Goal: Task Accomplishment & Management: Complete application form

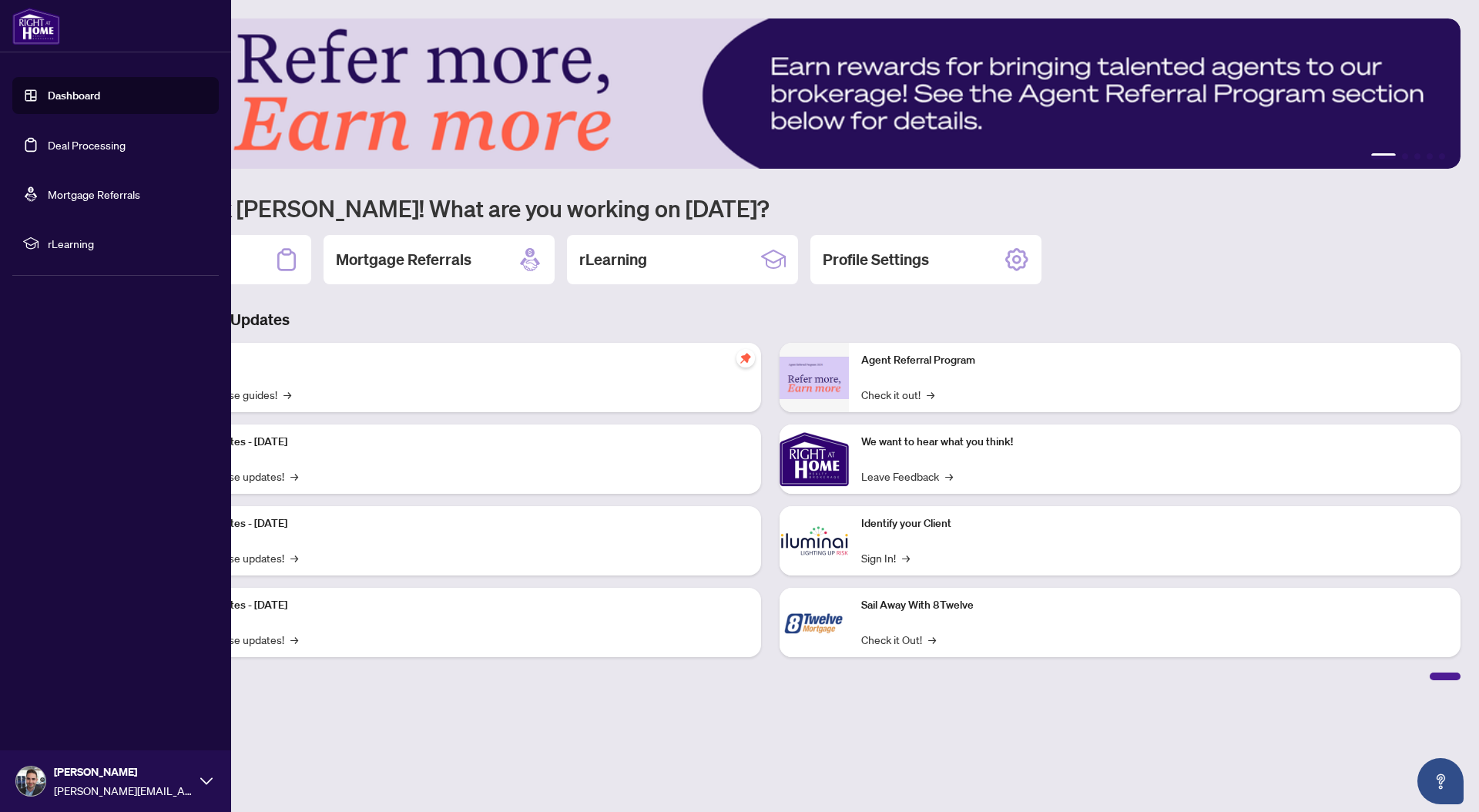
click at [76, 152] on link "Deal Processing" at bounding box center [87, 144] width 78 height 14
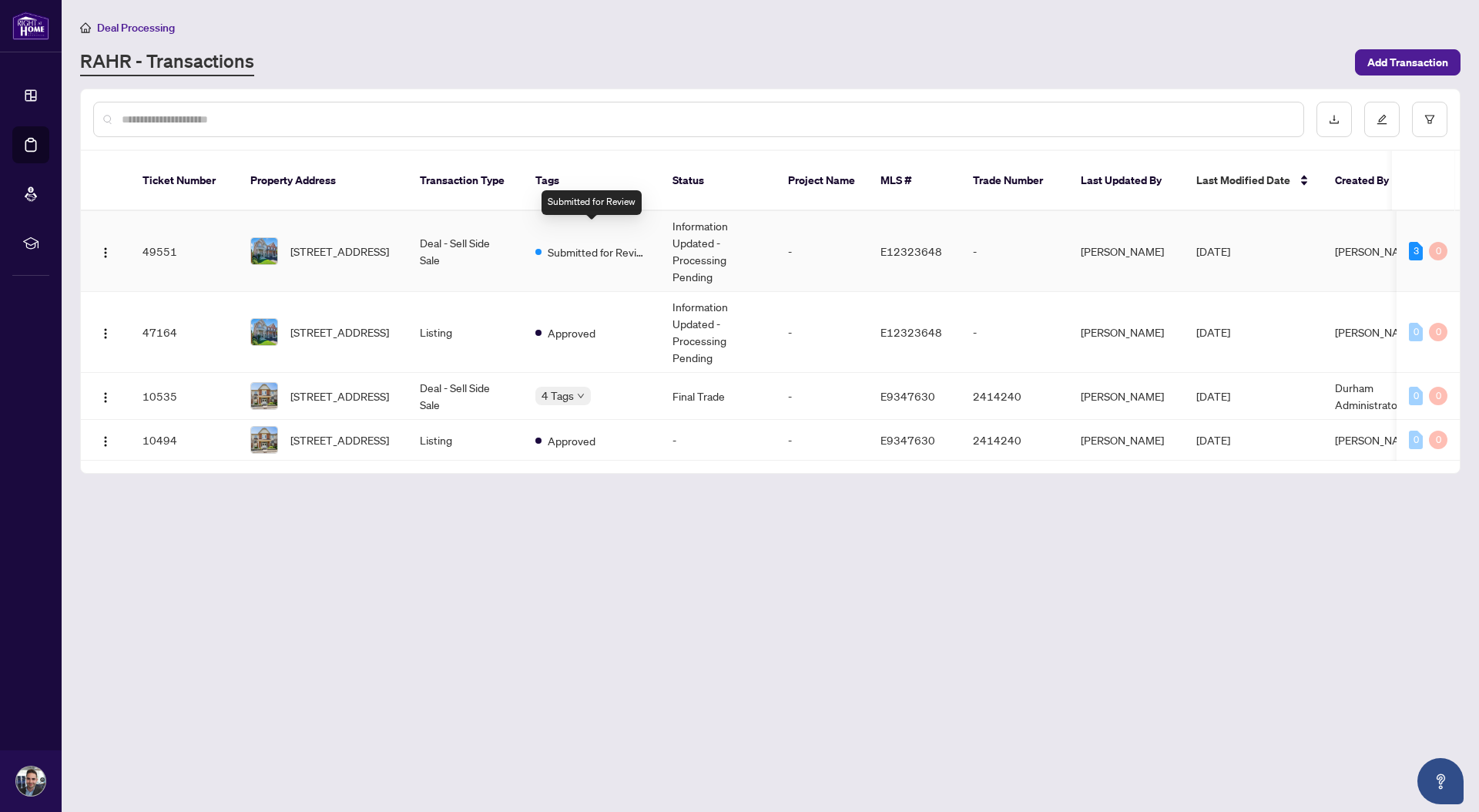
click at [581, 243] on span "Submitted for Review" at bounding box center [598, 252] width 100 height 17
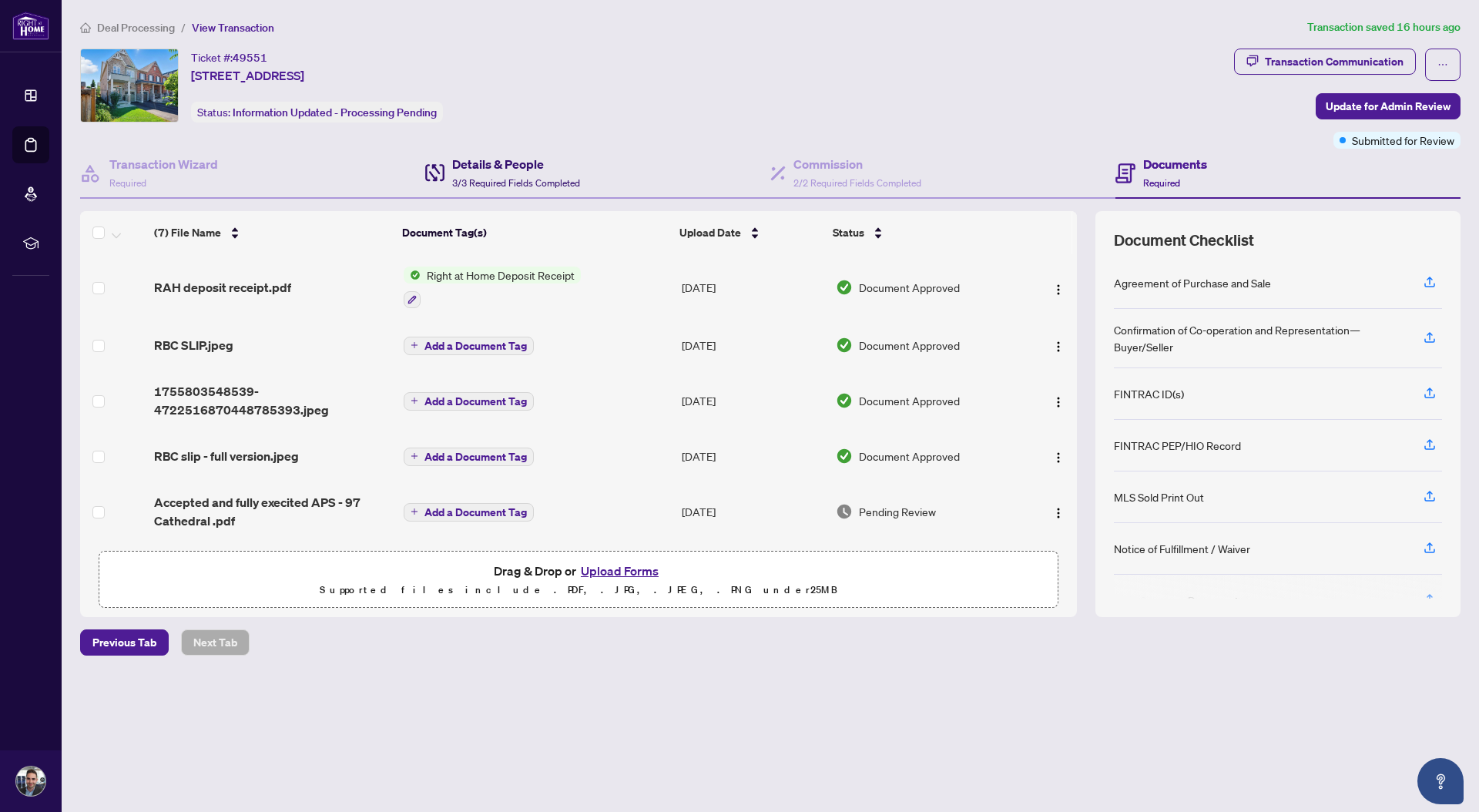
click at [477, 184] on span "3/3 Required Fields Completed" at bounding box center [517, 183] width 128 height 12
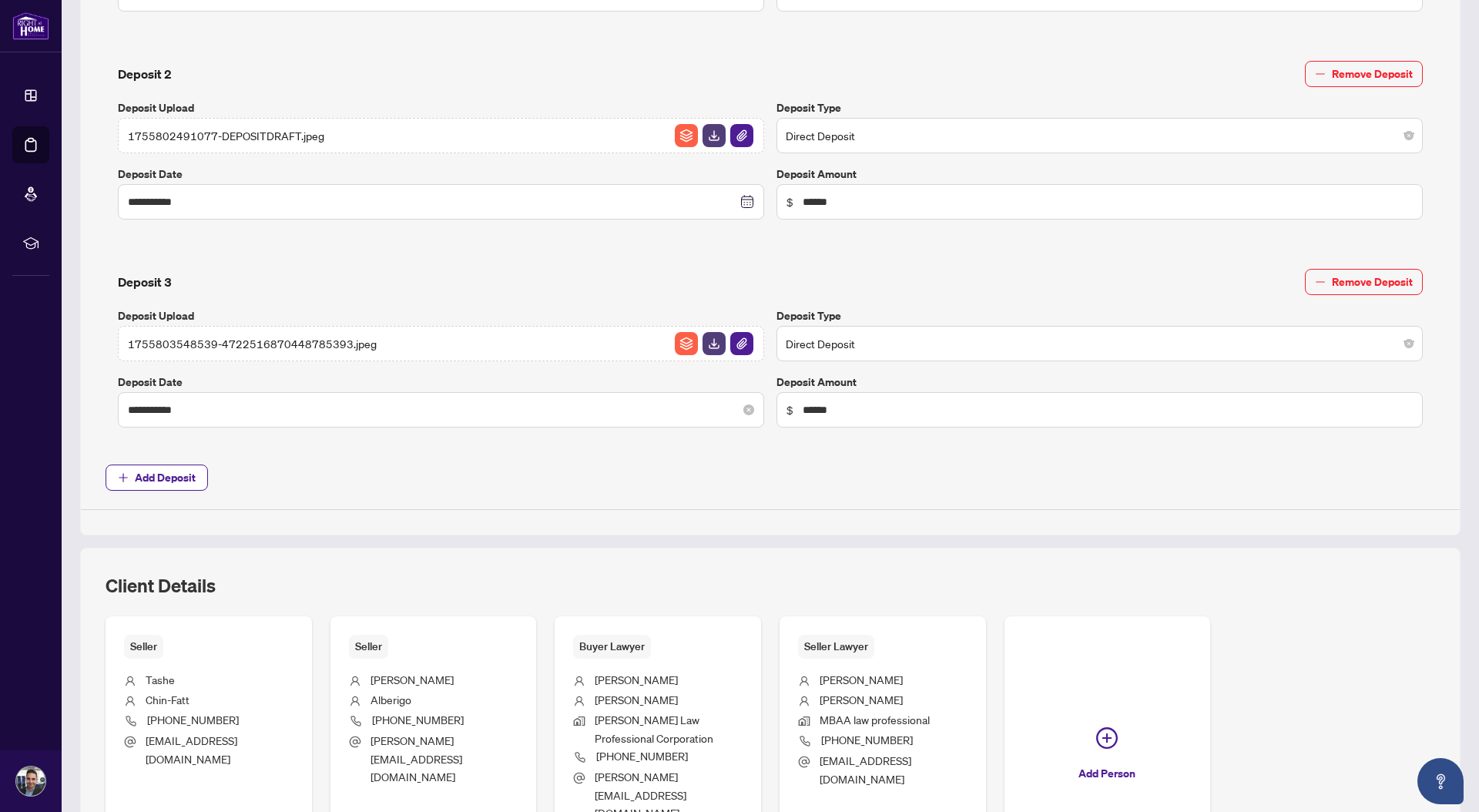
scroll to position [1038, 0]
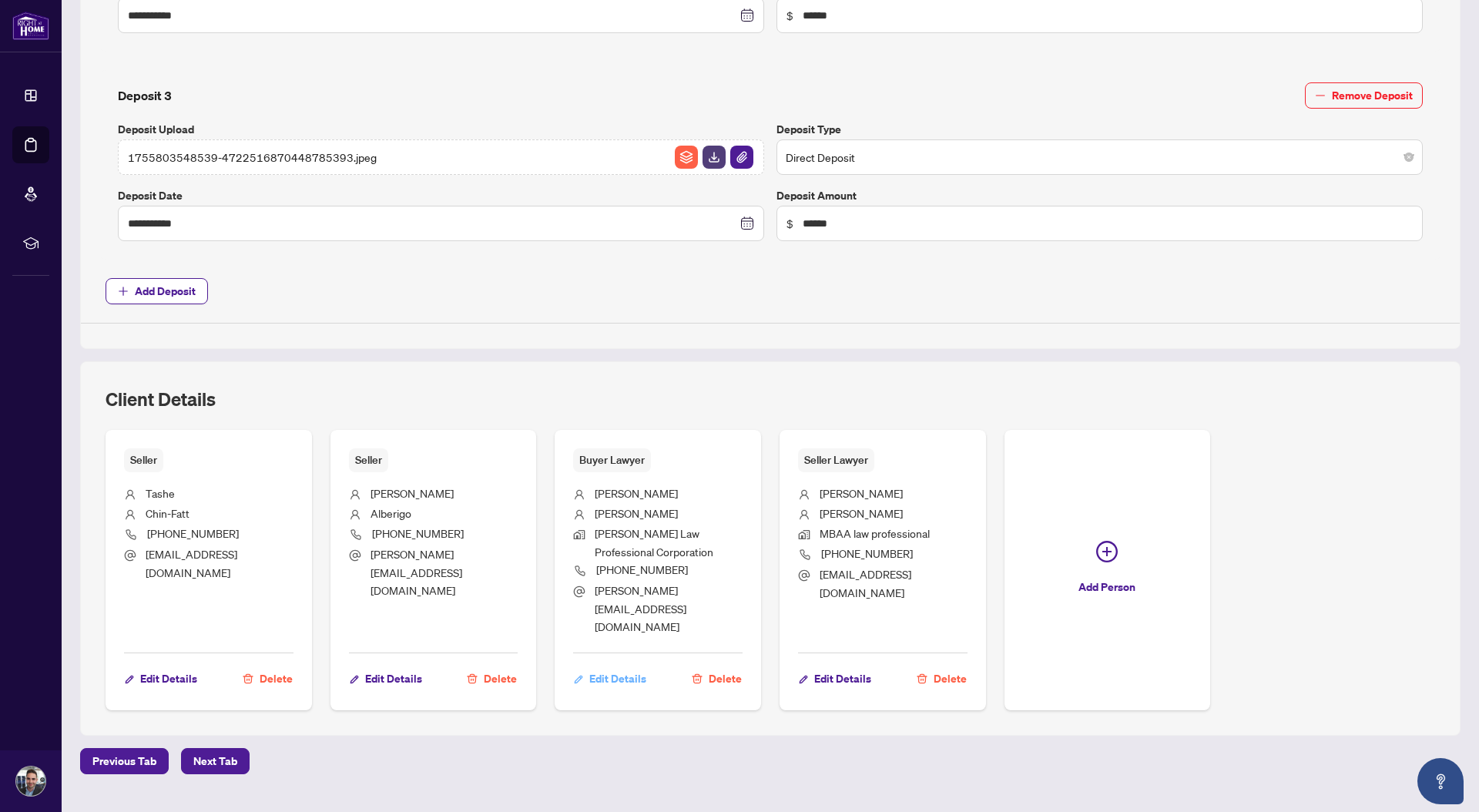
click at [592, 666] on span "Edit Details" at bounding box center [618, 678] width 57 height 25
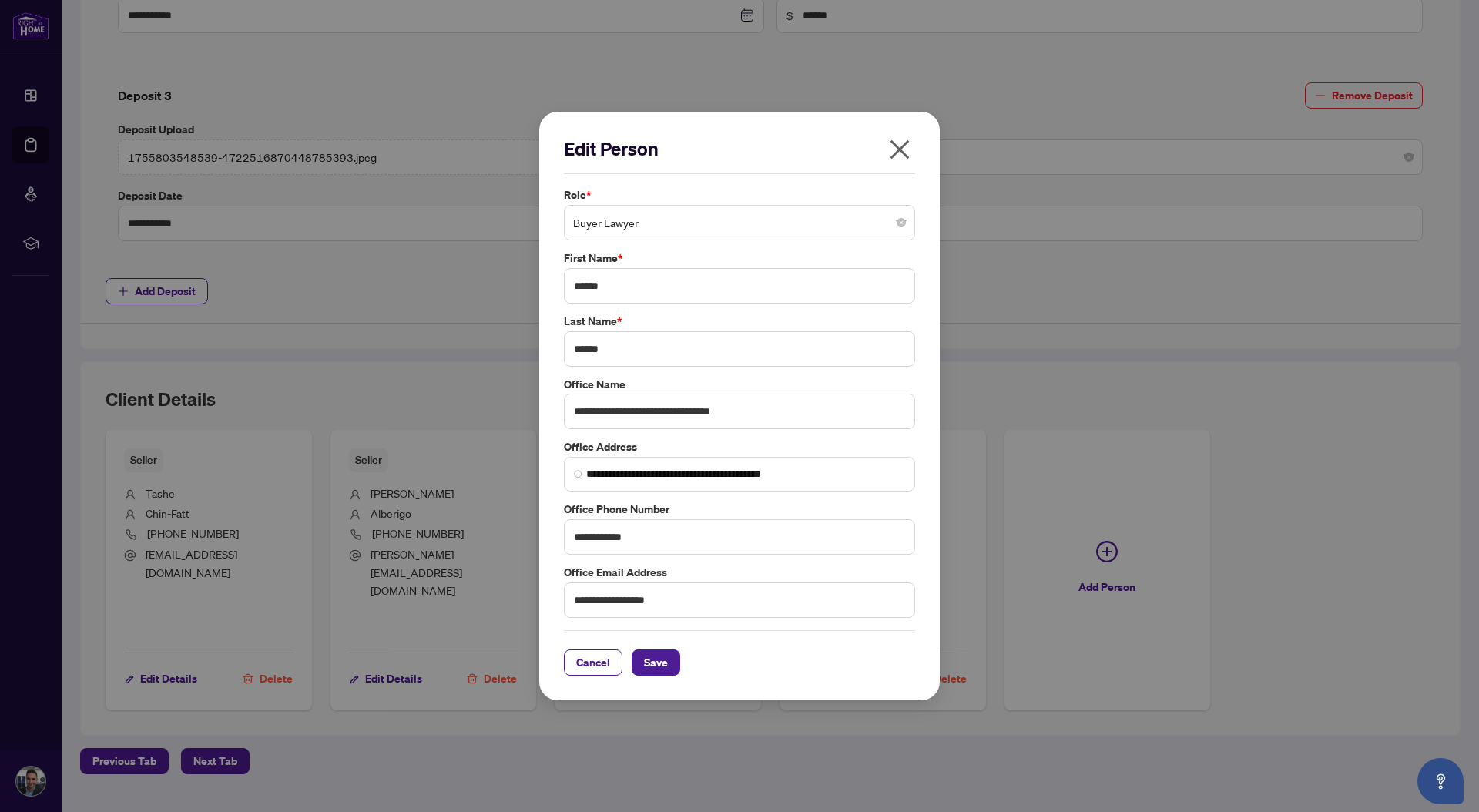
click at [901, 151] on icon "close" at bounding box center [900, 149] width 25 height 25
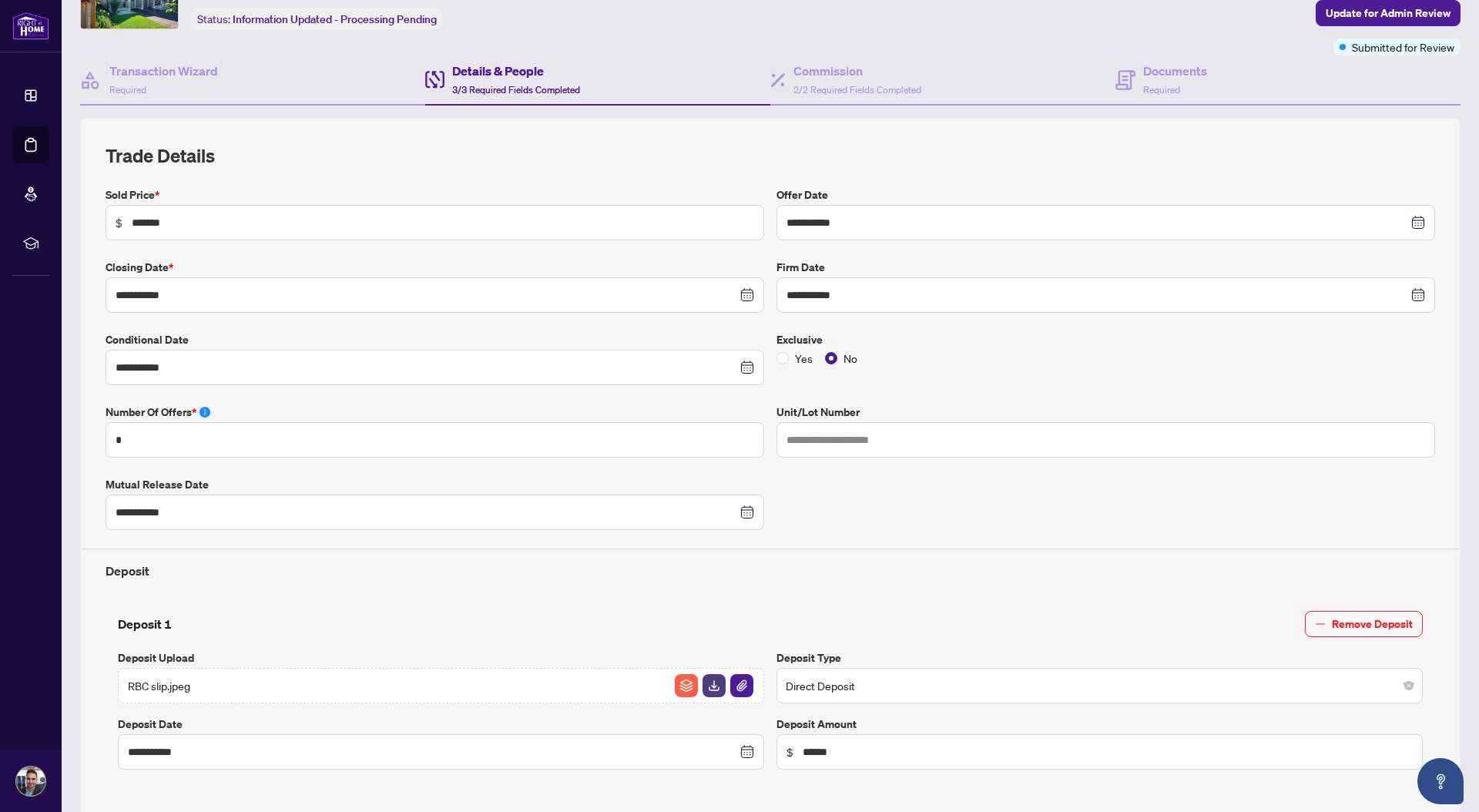
scroll to position [60, 0]
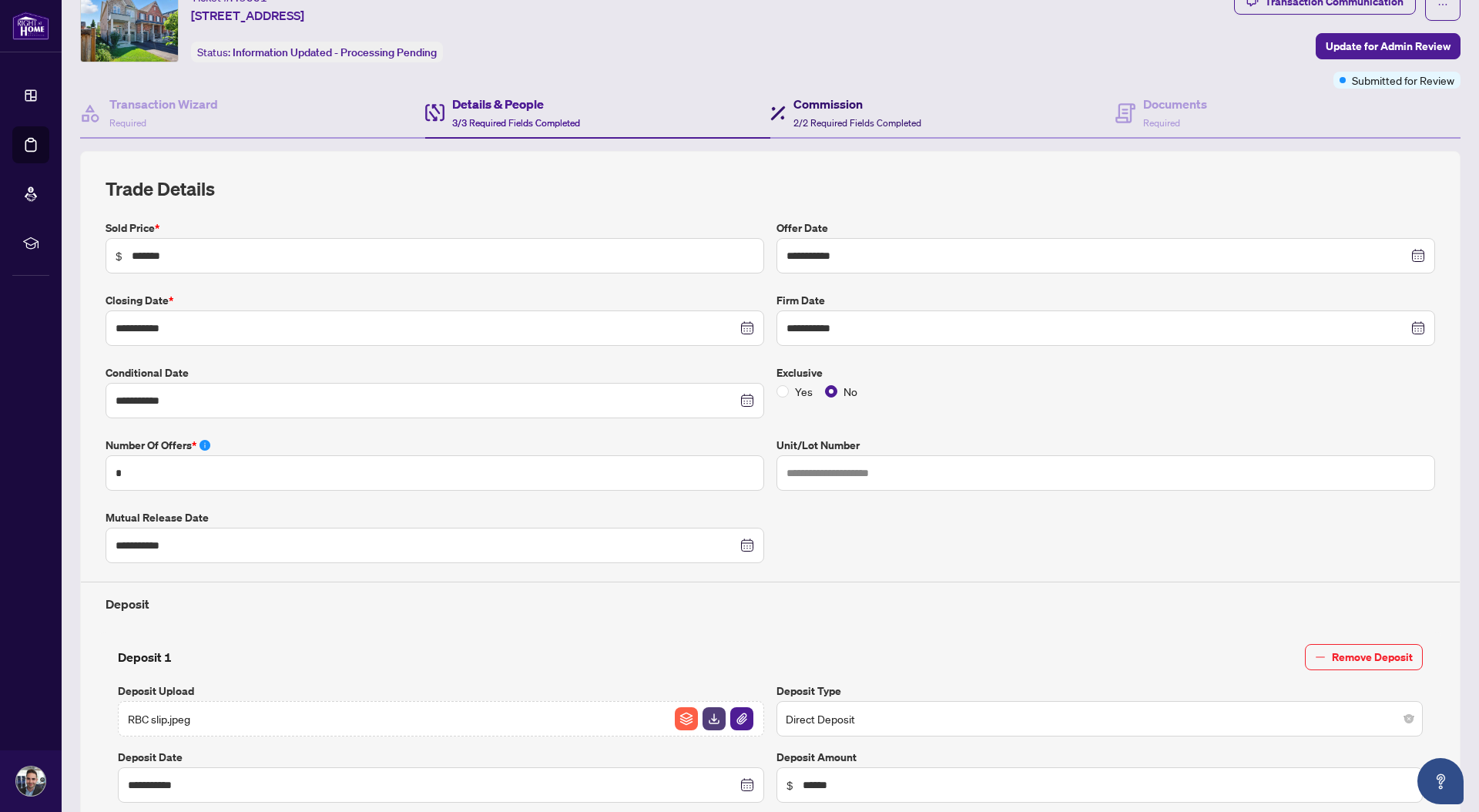
click at [849, 117] on span "2/2 Required Fields Completed" at bounding box center [858, 123] width 128 height 12
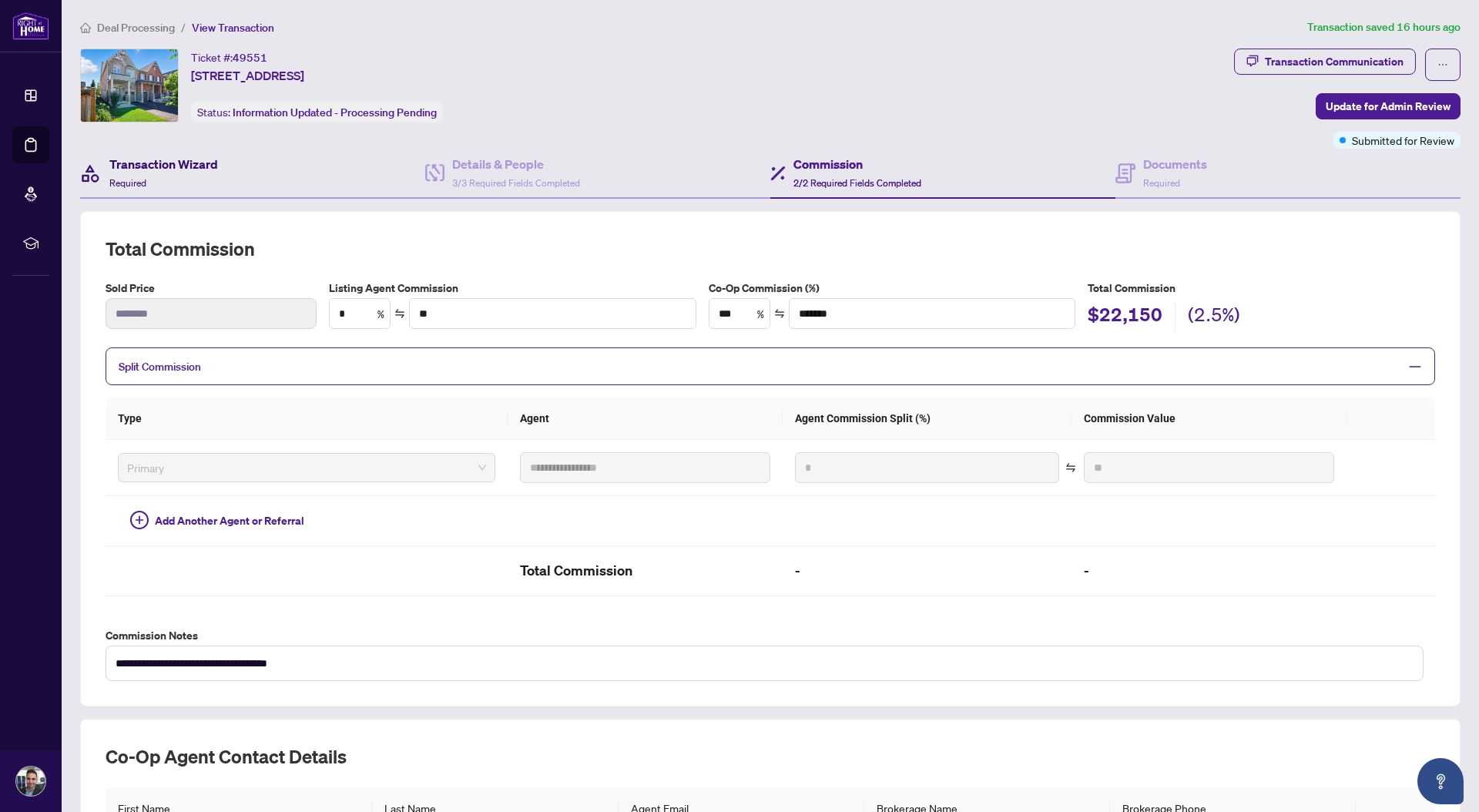
click at [179, 170] on h4 "Transaction Wizard" at bounding box center [164, 164] width 109 height 18
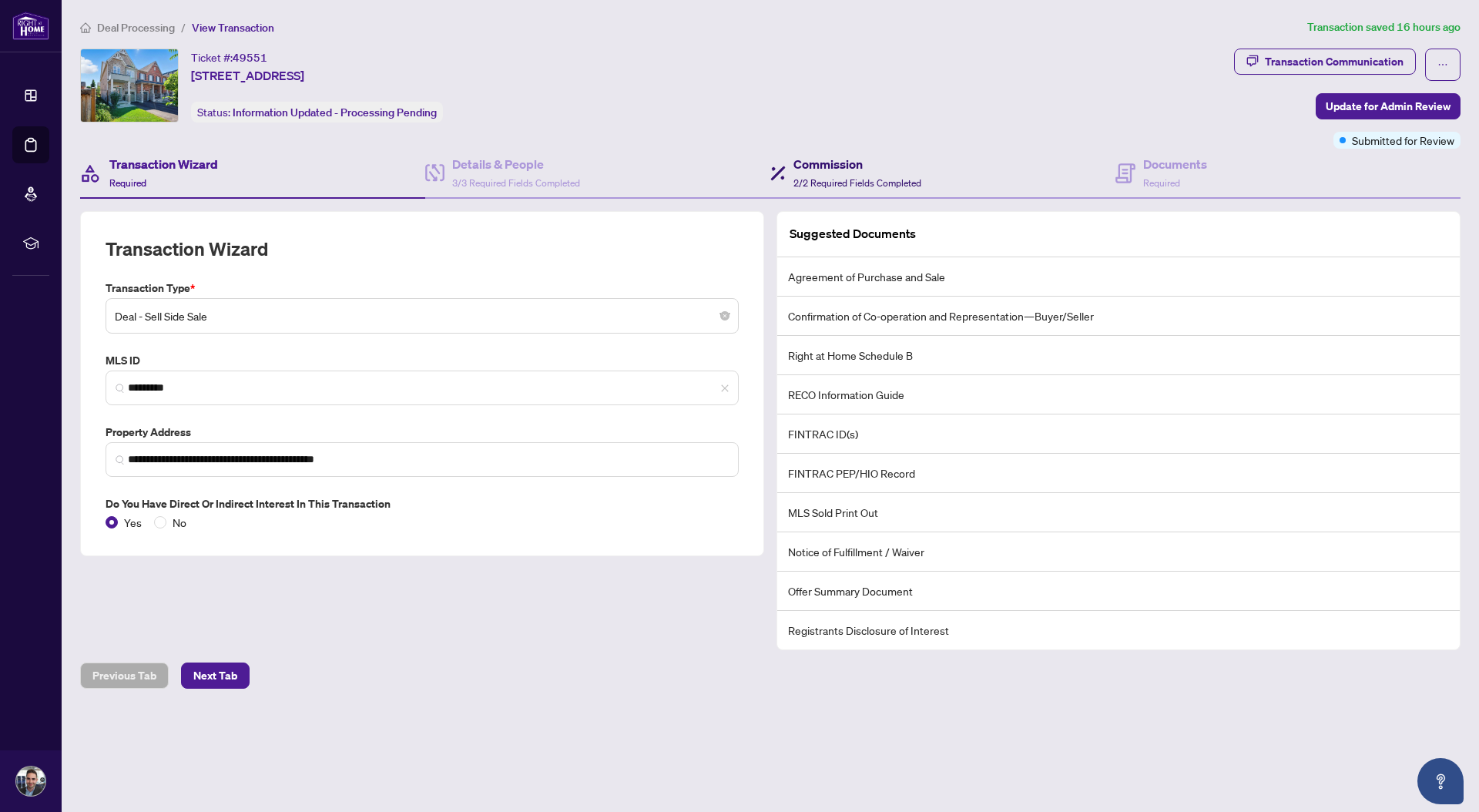
click at [828, 179] on span "2/2 Required Fields Completed" at bounding box center [858, 183] width 128 height 12
type textarea "**********"
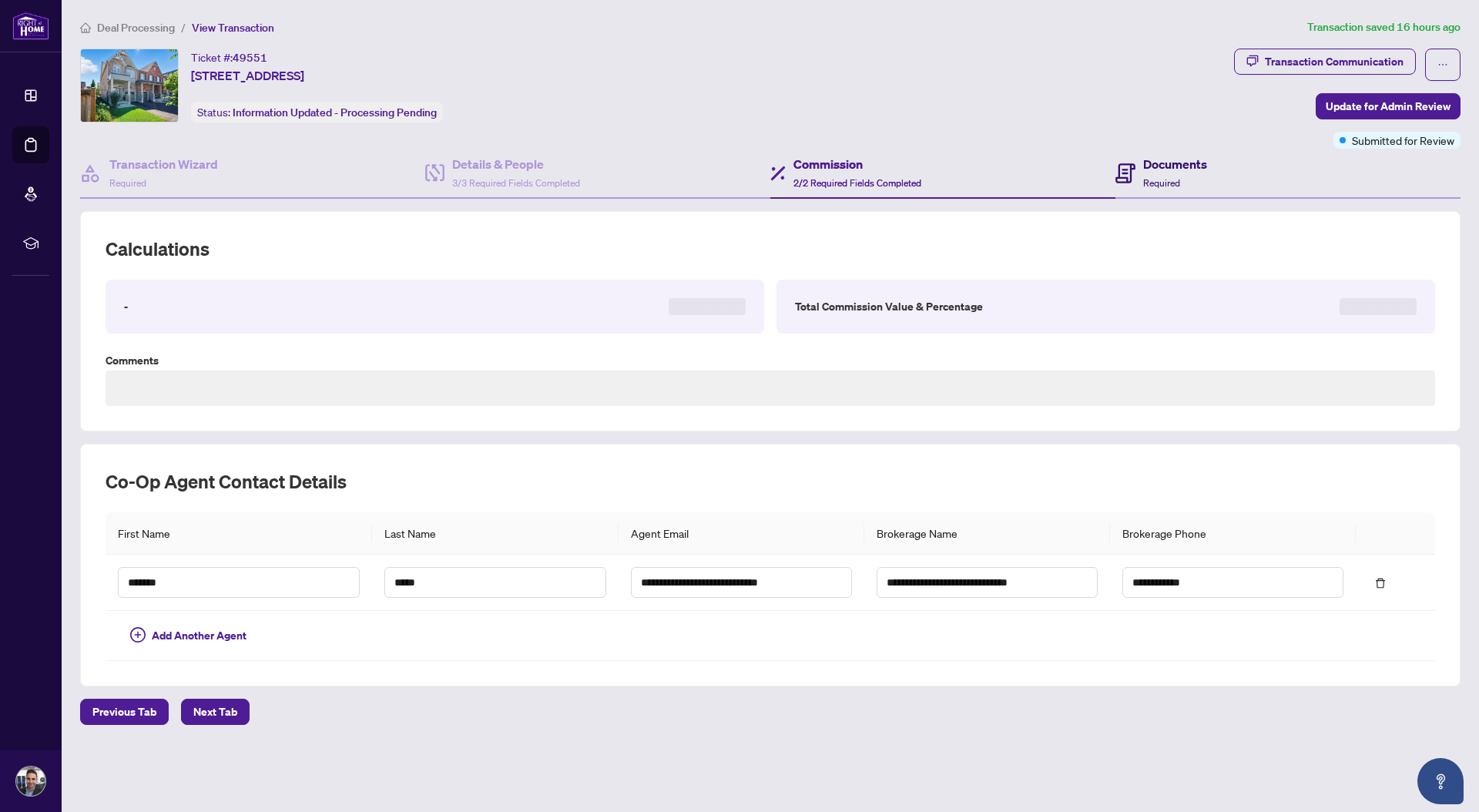
click at [1183, 168] on h4 "Documents" at bounding box center [1175, 164] width 64 height 18
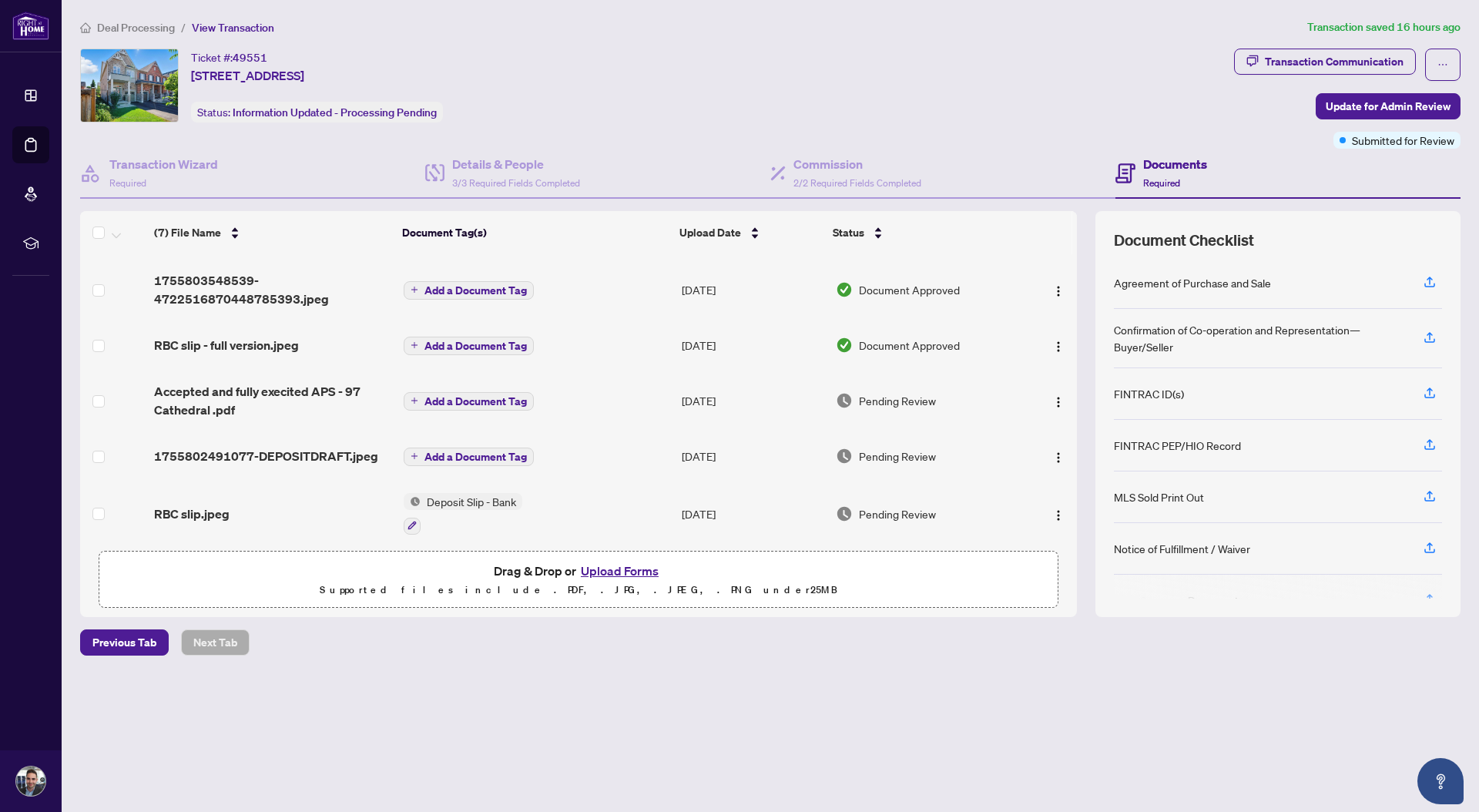
scroll to position [120, 0]
click at [613, 572] on button "Upload Forms" at bounding box center [620, 570] width 87 height 20
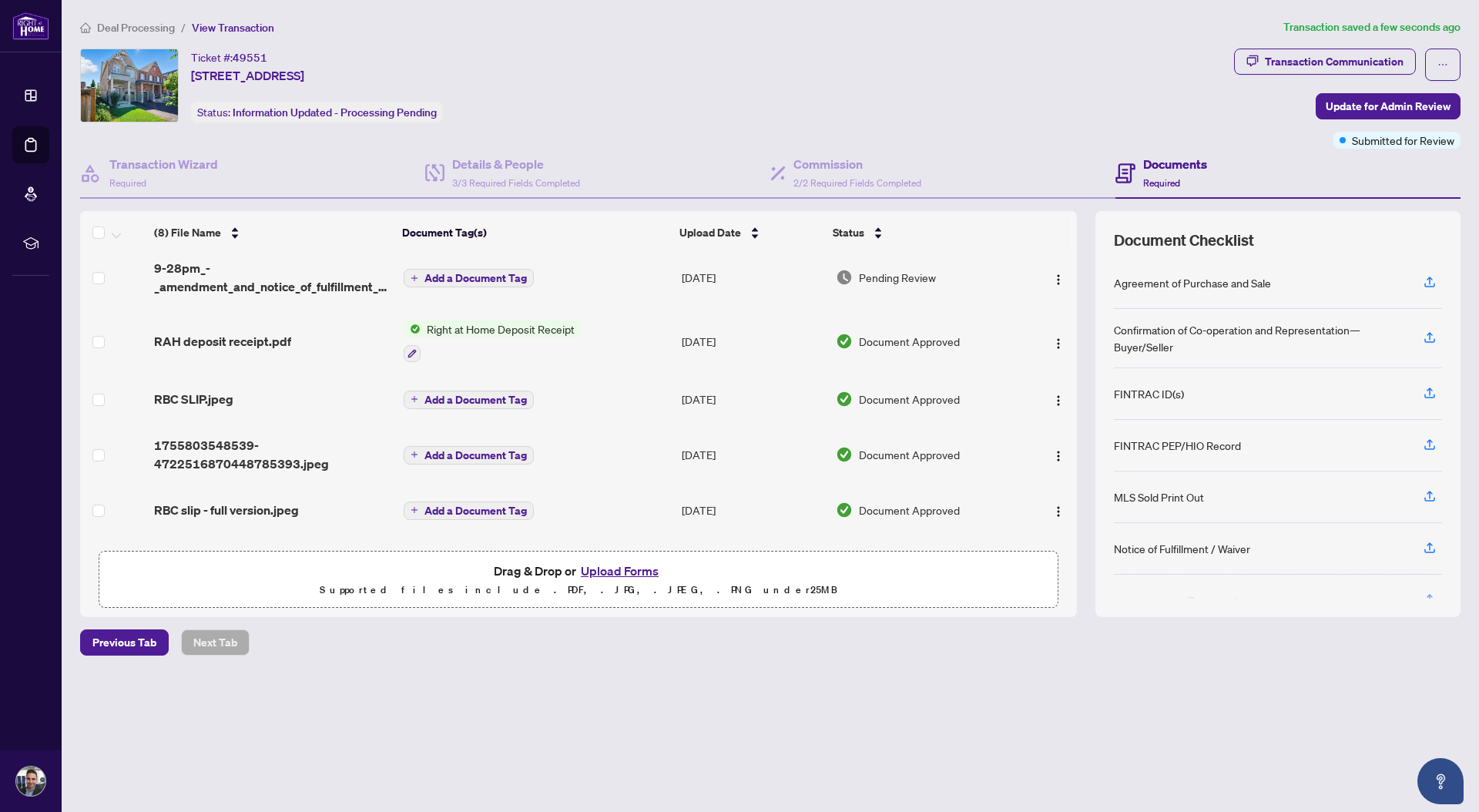
scroll to position [0, 0]
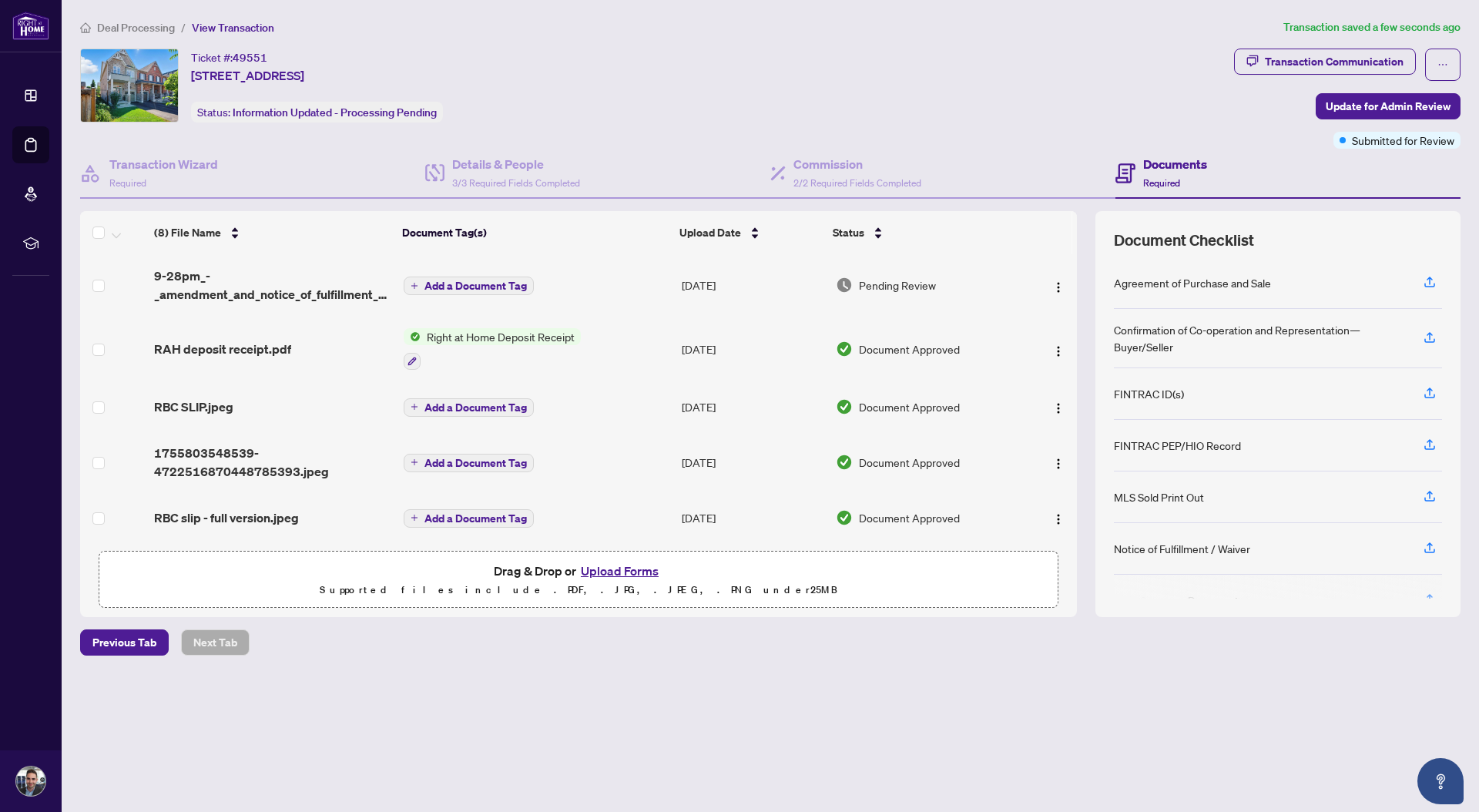
click at [492, 287] on span "Add a Document Tag" at bounding box center [475, 286] width 102 height 11
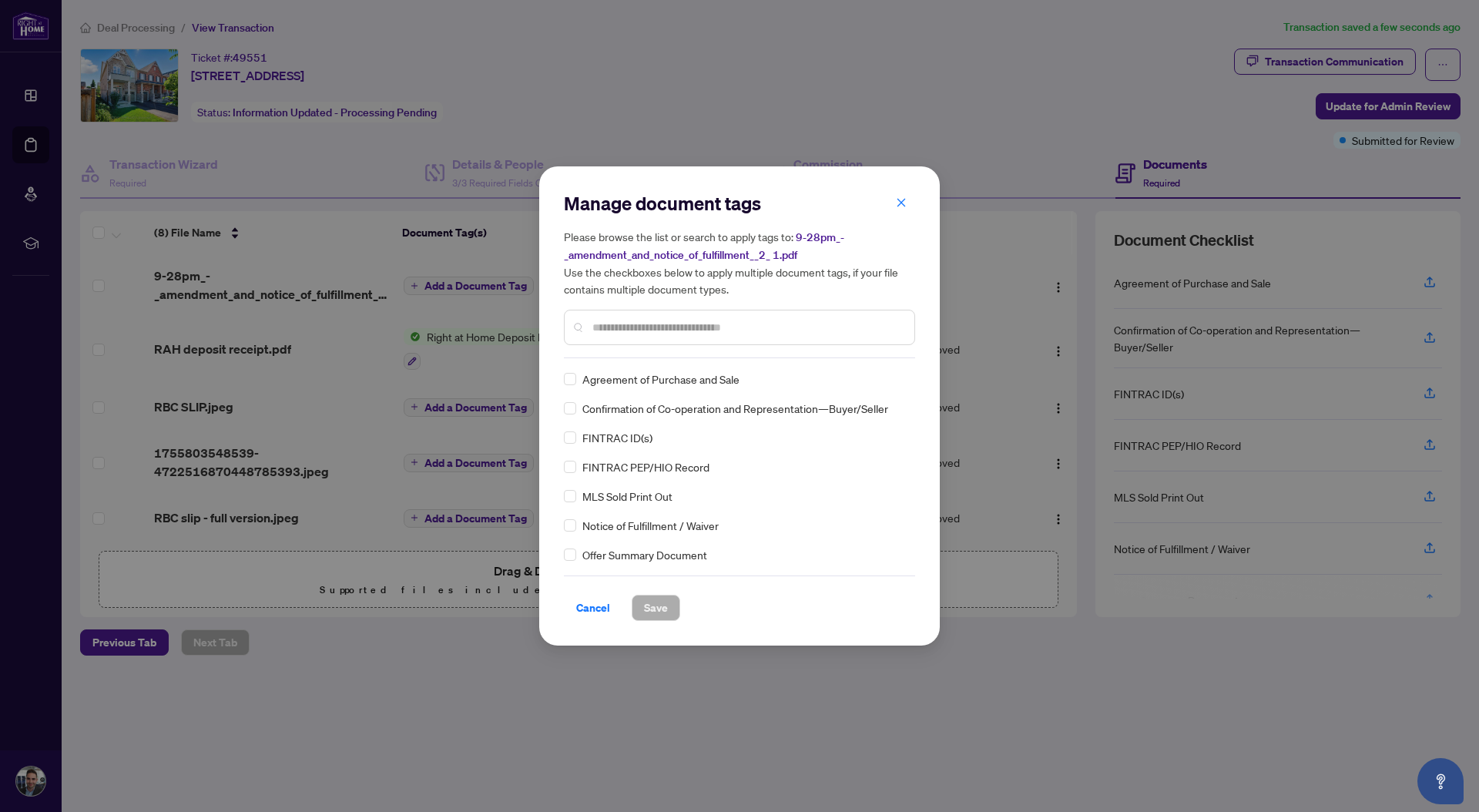
click at [655, 334] on input "text" at bounding box center [747, 327] width 310 height 17
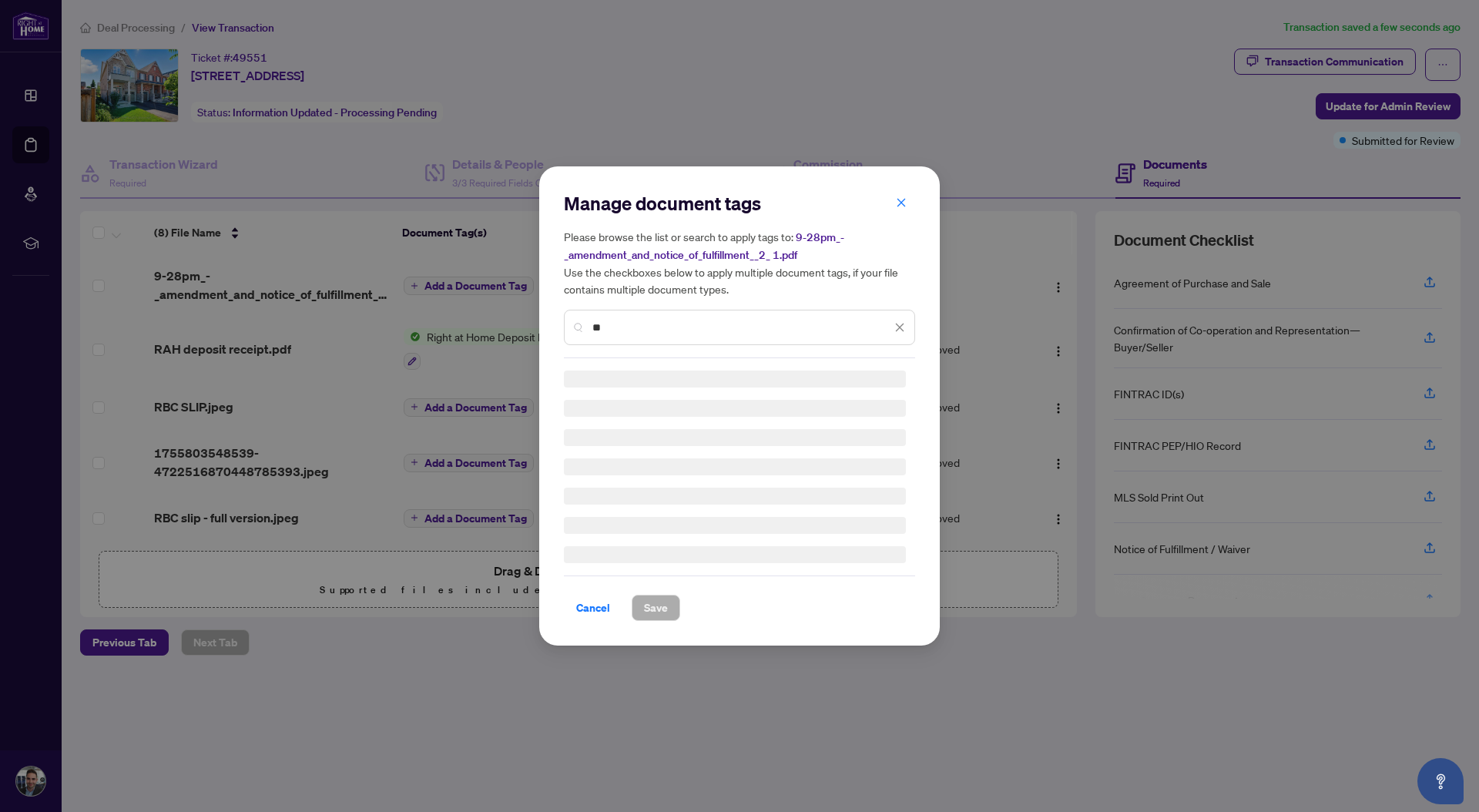
type input "*"
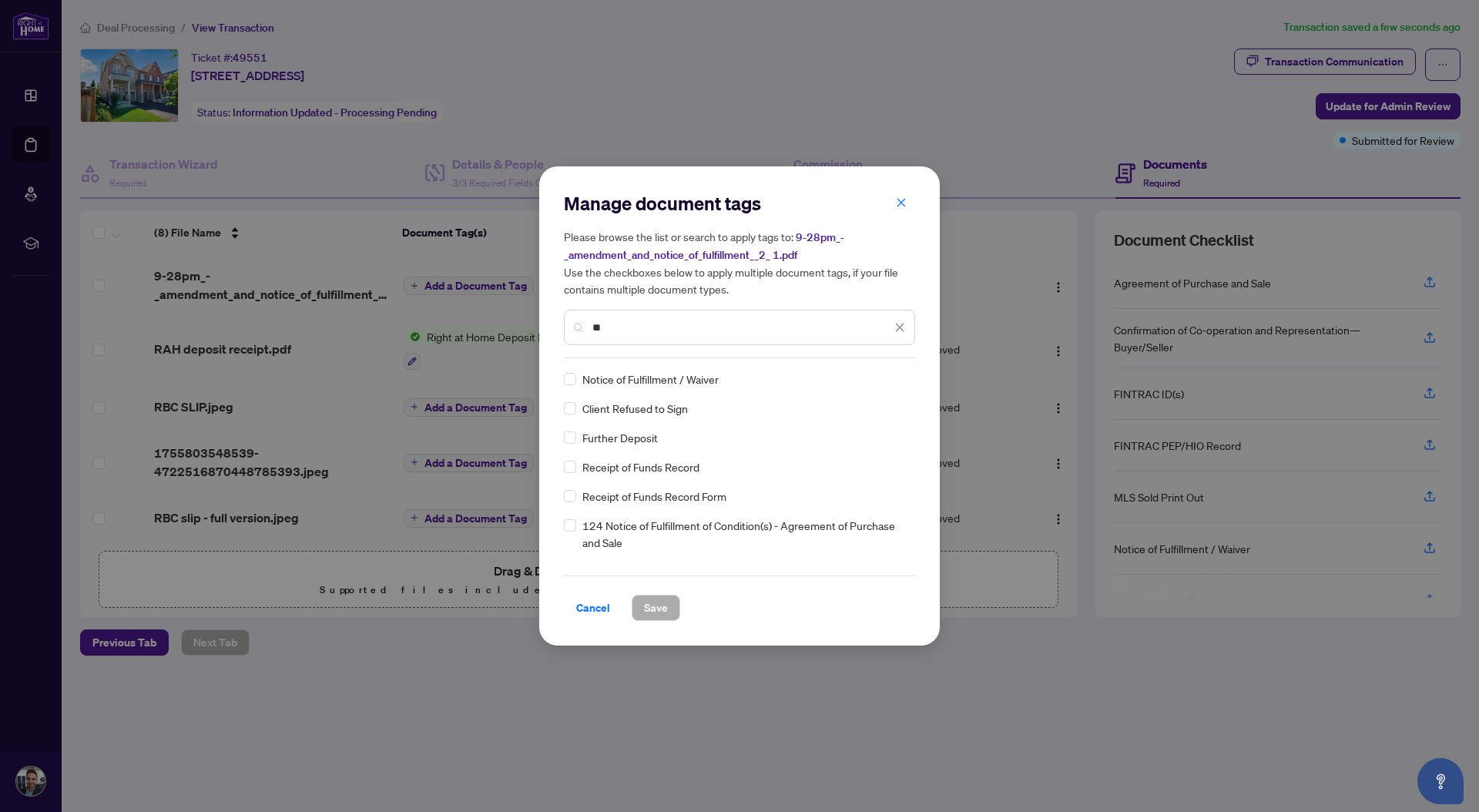
type input "**"
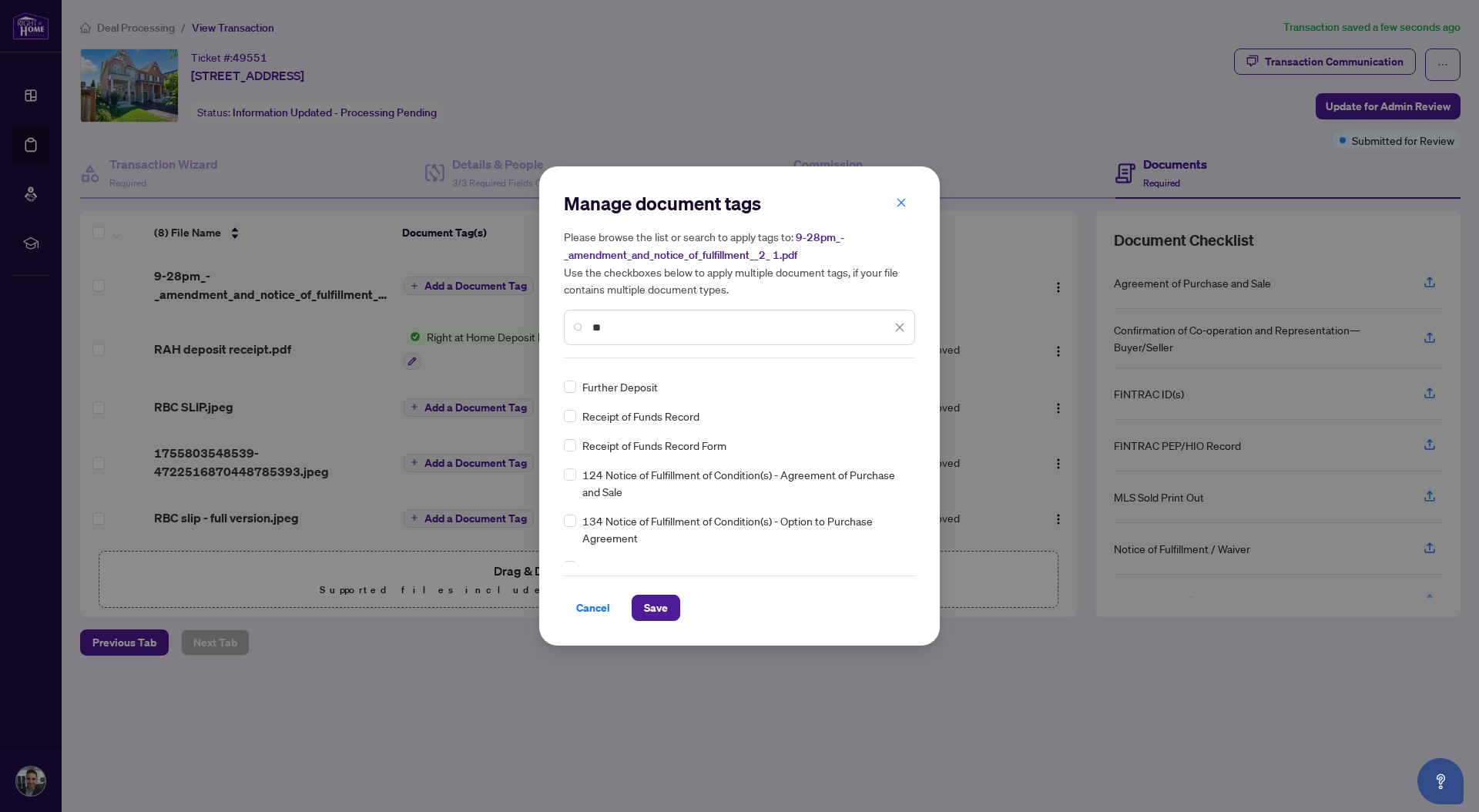
scroll to position [51, 0]
click at [657, 614] on span "Save" at bounding box center [656, 608] width 24 height 25
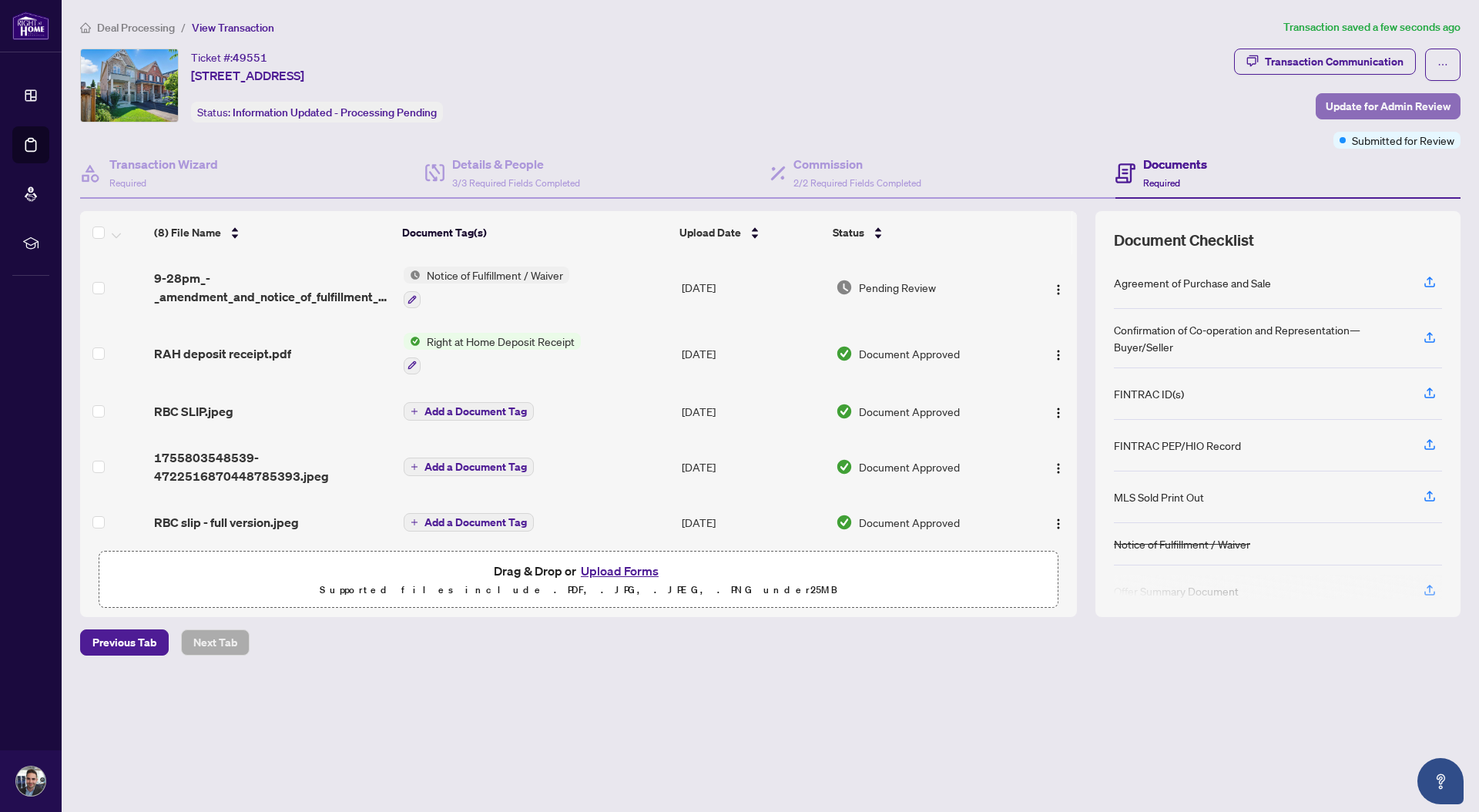
click at [1384, 103] on span "Update for Admin Review" at bounding box center [1388, 106] width 125 height 25
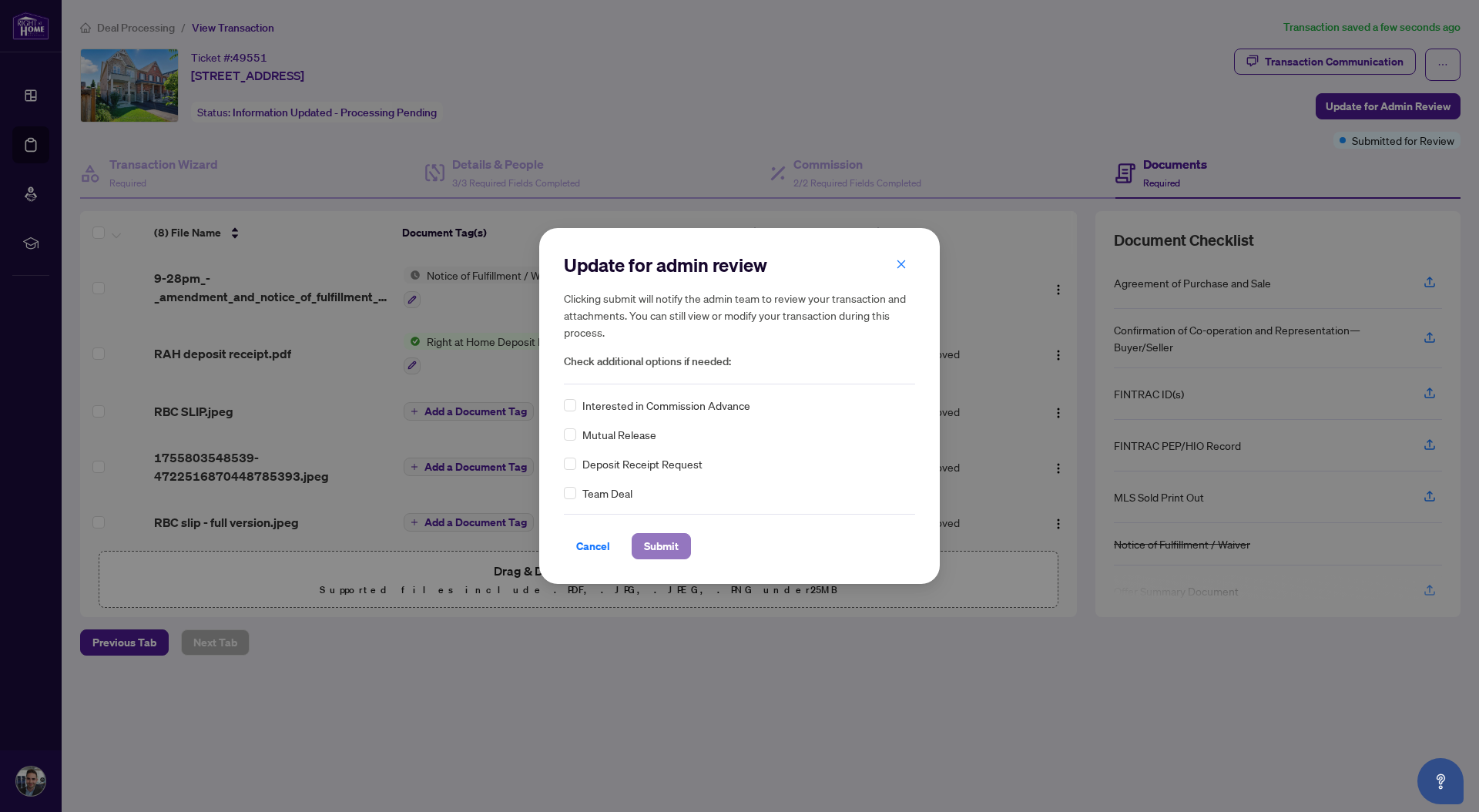
click at [655, 550] on span "Submit" at bounding box center [662, 546] width 35 height 25
